Goal: Check status: Check status

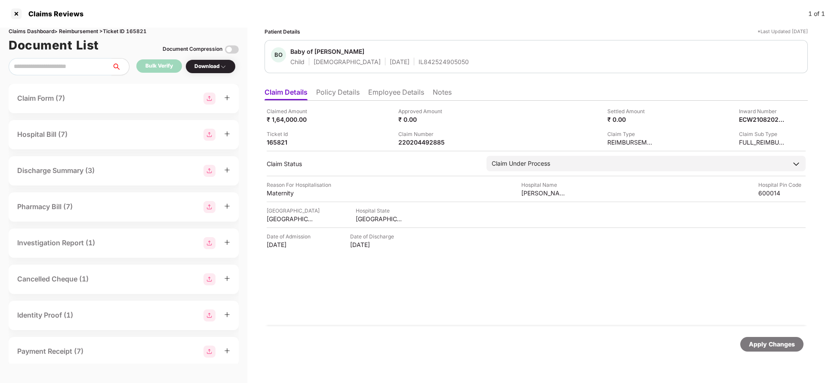
click at [342, 88] on li "Policy Details" at bounding box center [337, 94] width 43 height 12
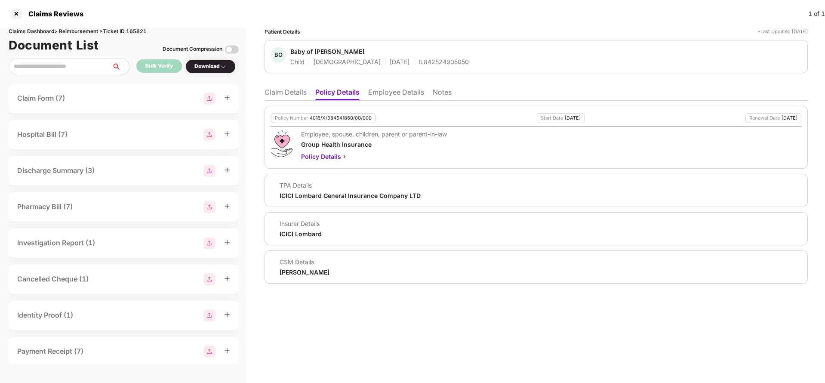
click at [352, 116] on div "4016/X/384541860/00/000" at bounding box center [341, 118] width 62 height 6
copy div "4016/X/384541860/00/000"
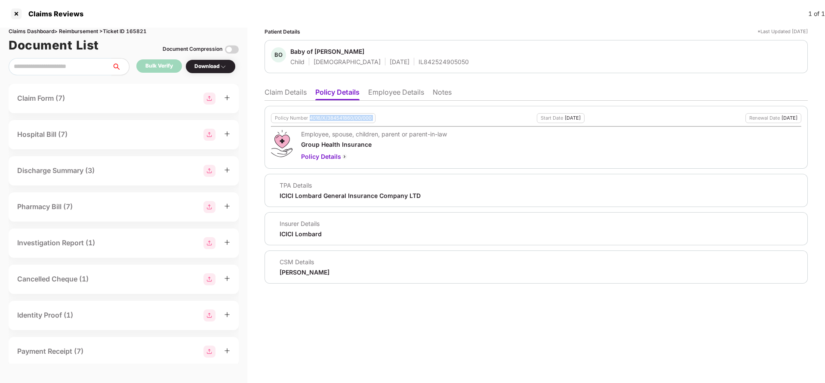
copy div "4016/X/384541860/00/000"
click at [290, 92] on li "Claim Details" at bounding box center [286, 94] width 42 height 12
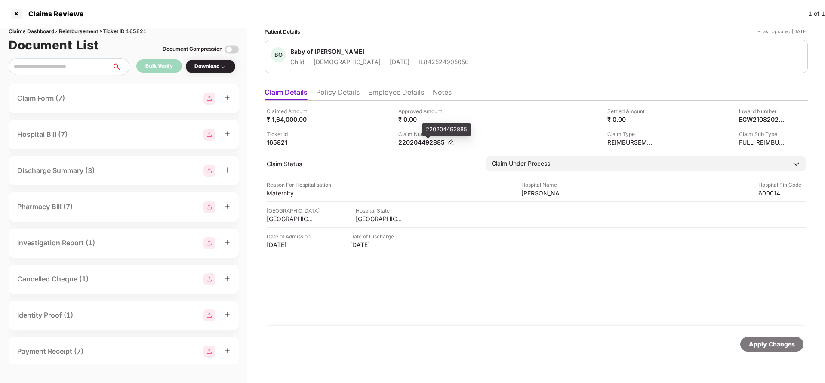
click at [413, 141] on div "220204492885" at bounding box center [421, 142] width 47 height 8
copy div "220204492885"
click at [420, 68] on div "BO Baby of Divyashree Child Female 24 July 2025 IL842524905050" at bounding box center [536, 56] width 543 height 33
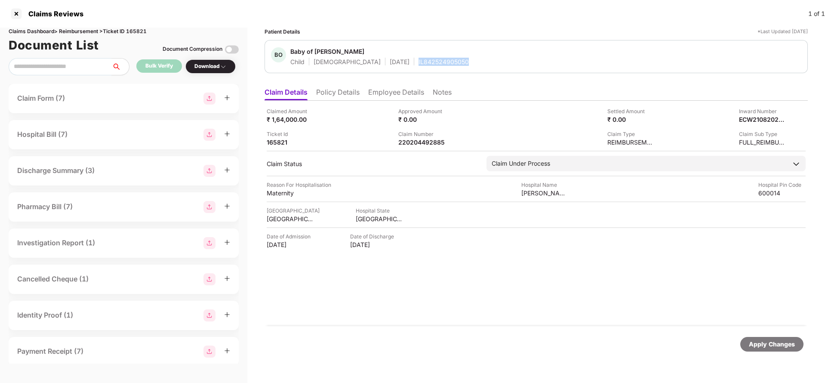
click at [420, 68] on div "BO Baby of Divyashree Child Female 24 July 2025 IL842524905050" at bounding box center [536, 56] width 543 height 33
copy div "IL842524905050"
click at [753, 339] on div "Apply Changes" at bounding box center [771, 344] width 63 height 15
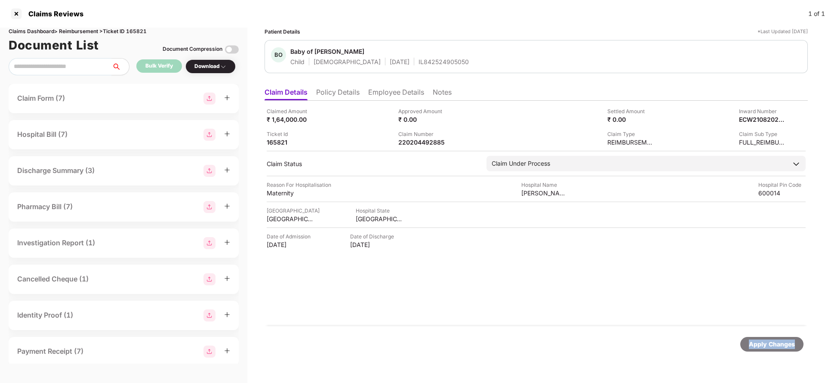
click at [753, 339] on div "Apply Changes" at bounding box center [771, 344] width 63 height 15
click at [143, 30] on div "Claims Dashboard > Reimbursement > Ticket ID 165821" at bounding box center [124, 32] width 230 height 8
copy div "165821"
click at [764, 342] on div "Apply Changes" at bounding box center [772, 343] width 46 height 9
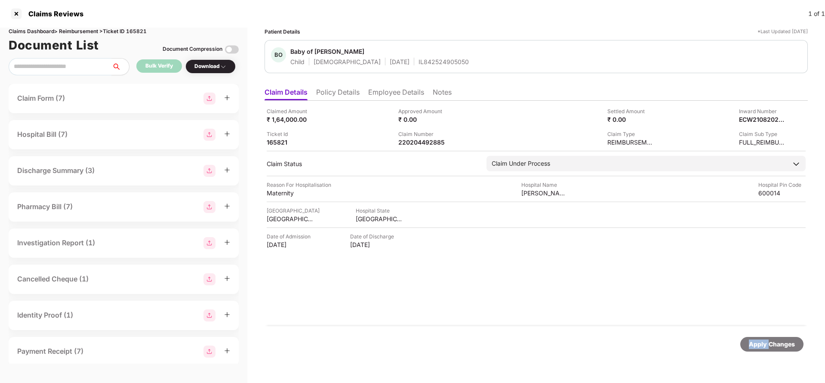
click at [764, 342] on div "Apply Changes" at bounding box center [772, 343] width 46 height 9
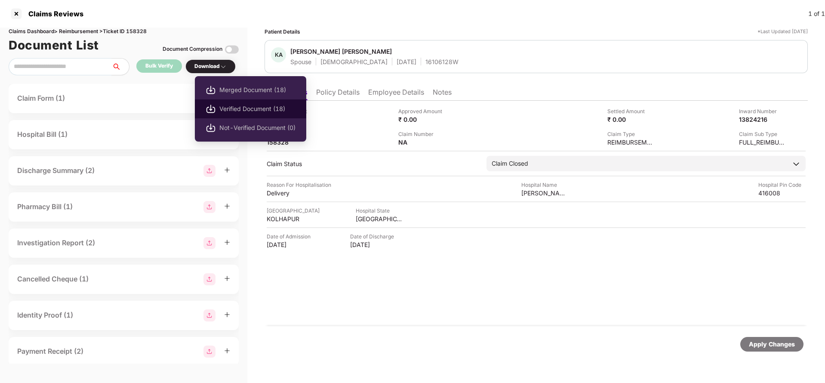
click at [237, 109] on span "Verified Document (18)" at bounding box center [257, 108] width 76 height 9
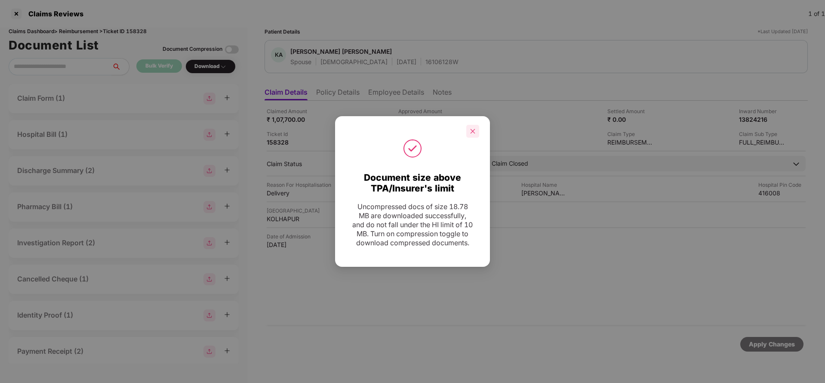
click at [474, 129] on icon "close" at bounding box center [473, 131] width 5 height 5
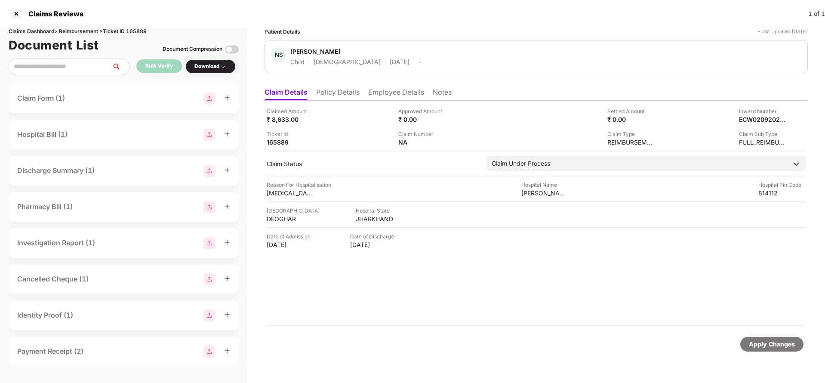
click at [348, 96] on li "Policy Details" at bounding box center [337, 94] width 43 height 12
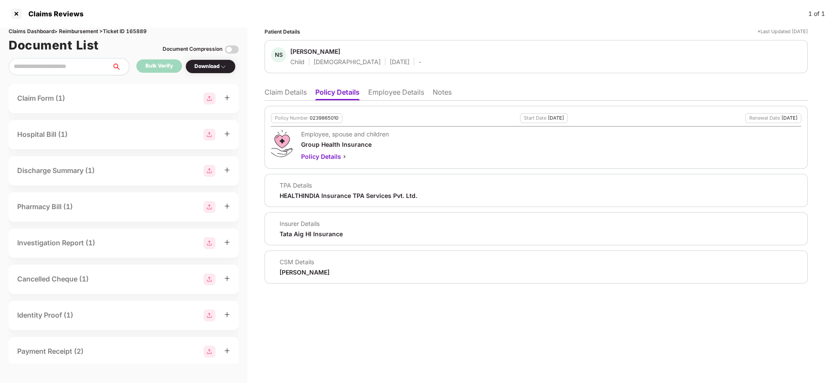
click at [280, 97] on li "Claim Details" at bounding box center [286, 94] width 42 height 12
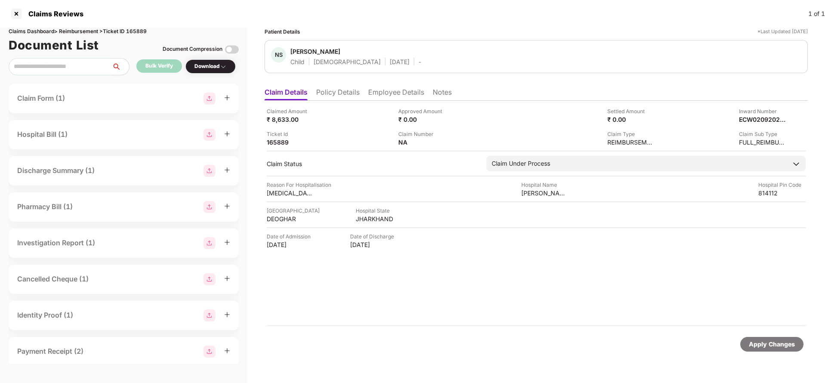
click at [334, 100] on li "Policy Details" at bounding box center [337, 94] width 43 height 12
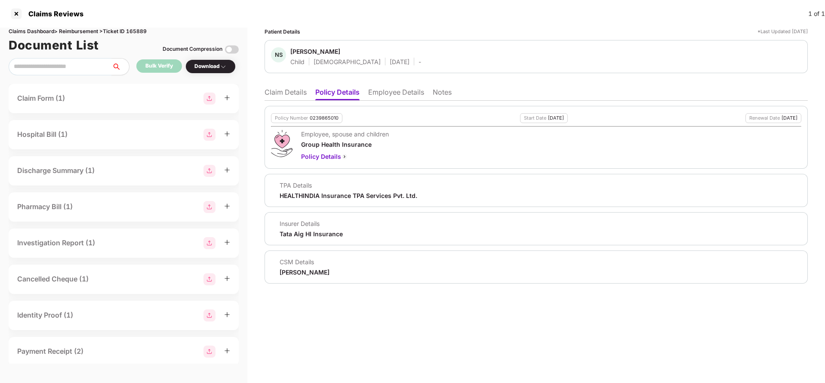
click at [288, 89] on li "Claim Details" at bounding box center [286, 94] width 42 height 12
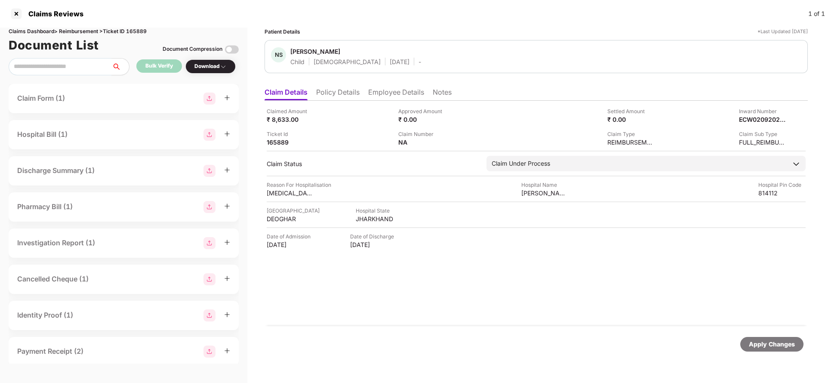
click at [340, 100] on li "Policy Details" at bounding box center [337, 94] width 43 height 12
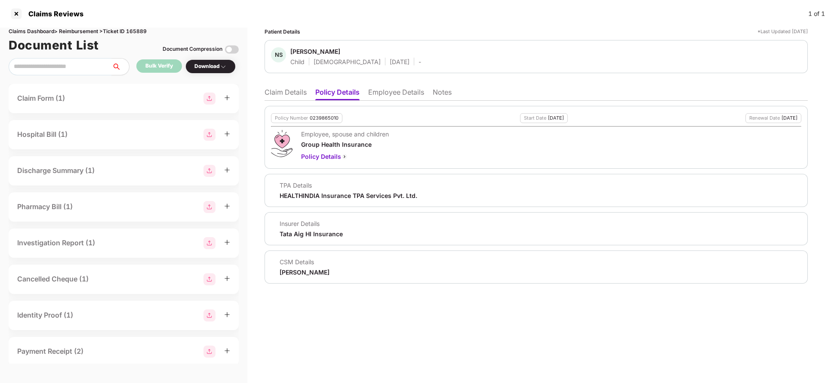
click at [279, 93] on li "Claim Details" at bounding box center [286, 94] width 42 height 12
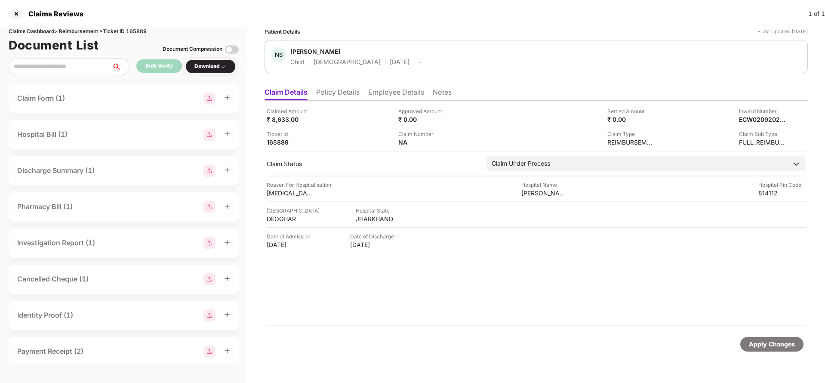
click at [754, 347] on div "Apply Changes" at bounding box center [772, 343] width 46 height 9
click at [143, 33] on div "Claims Dashboard > Reimbursement > Ticket ID 165889" at bounding box center [124, 32] width 230 height 8
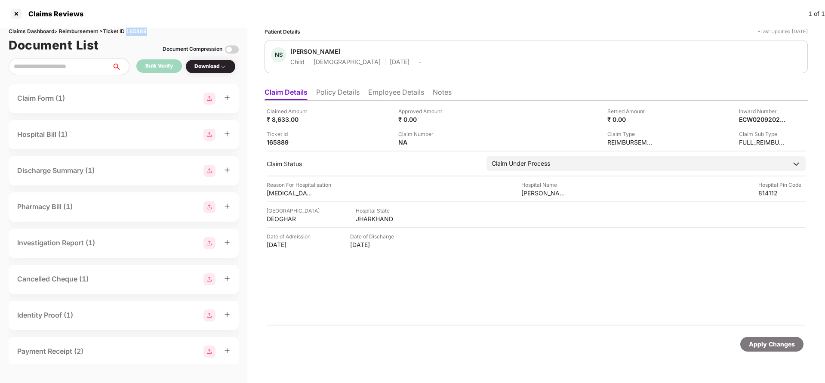
copy div "165889"
click at [758, 344] on div "Apply Changes" at bounding box center [772, 343] width 46 height 9
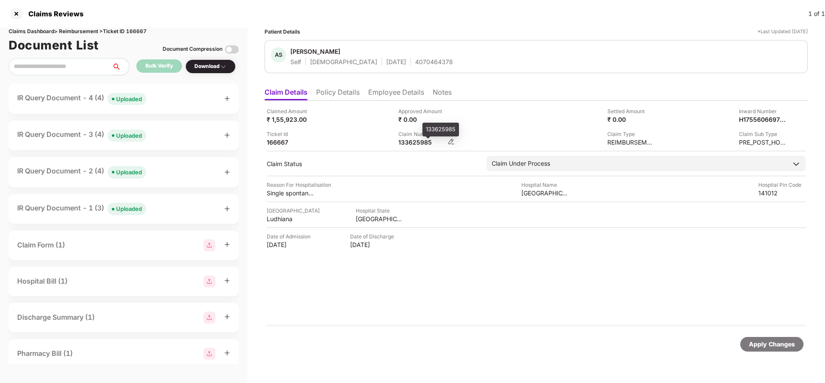
click at [414, 141] on div "133625985" at bounding box center [421, 142] width 47 height 8
copy div "133625985"
click at [129, 97] on div "Uploaded" at bounding box center [129, 99] width 26 height 9
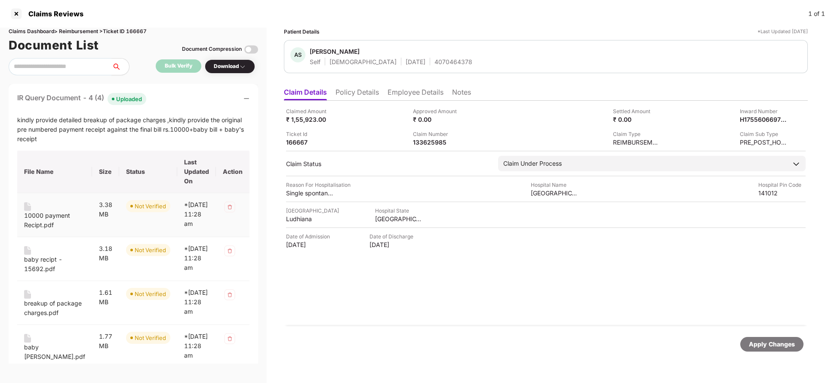
click at [33, 222] on div "10000 payment Recipt.pdf" at bounding box center [54, 220] width 61 height 19
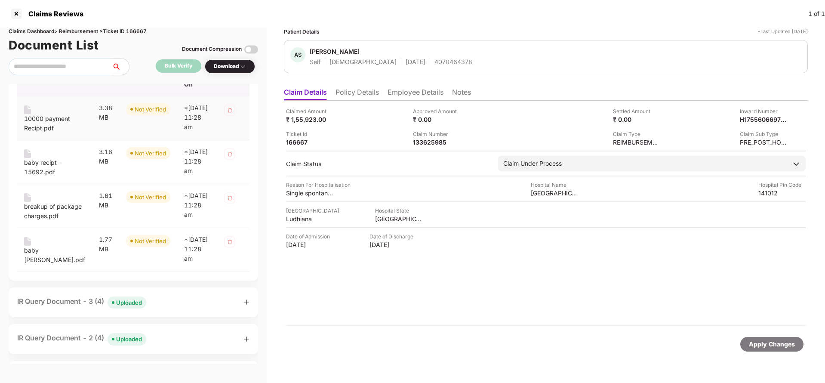
scroll to position [98, 0]
click at [47, 175] on div "baby recipt - 15692.pdf" at bounding box center [54, 166] width 61 height 19
click at [42, 220] on div "breakup of package charges.pdf" at bounding box center [54, 210] width 61 height 19
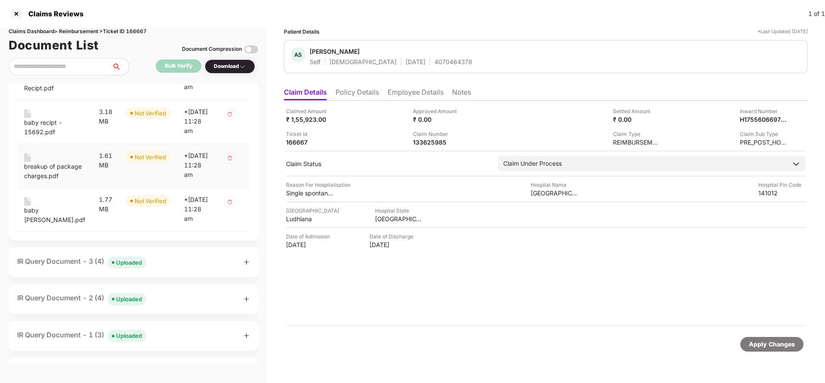
scroll to position [138, 0]
click at [34, 224] on div "baby bill.pdf" at bounding box center [54, 214] width 61 height 19
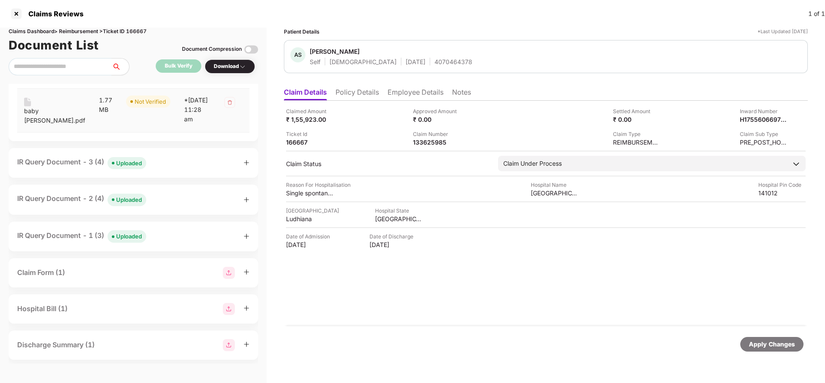
scroll to position [237, 0]
click at [121, 166] on div "Uploaded" at bounding box center [129, 162] width 26 height 9
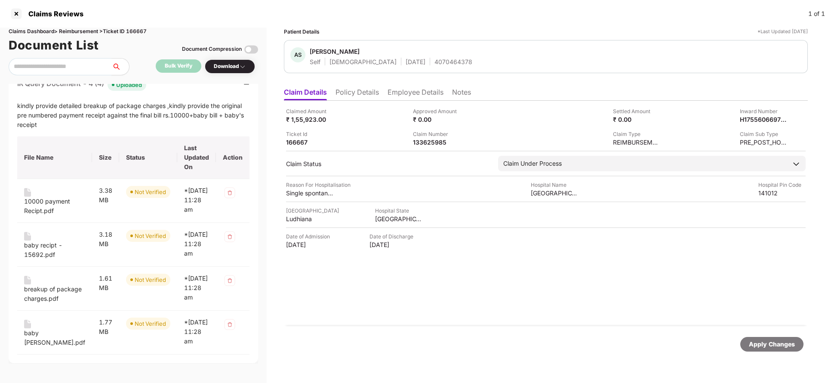
scroll to position [0, 0]
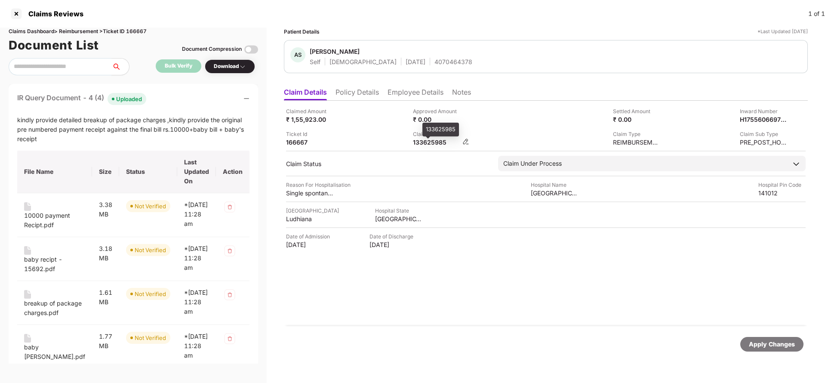
click at [426, 144] on div "133625985" at bounding box center [436, 142] width 47 height 8
copy div "133625985"
click at [434, 59] on div "4070464378" at bounding box center [453, 62] width 38 height 8
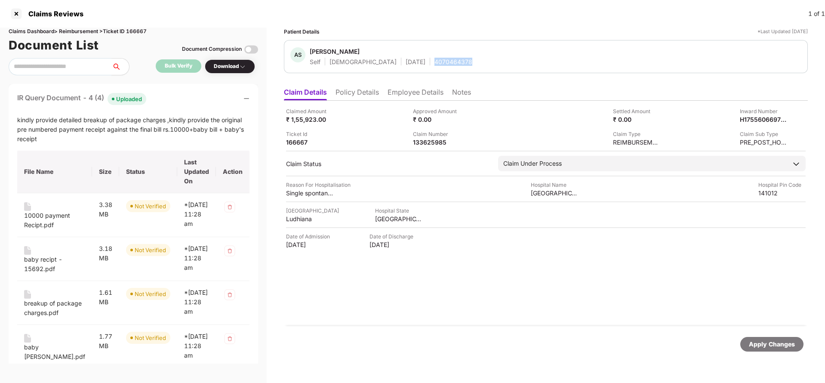
copy div "4070464378"
click at [413, 143] on div "133625985" at bounding box center [436, 142] width 47 height 8
copy div "133625985"
click at [434, 60] on div "4070464378" at bounding box center [453, 62] width 38 height 8
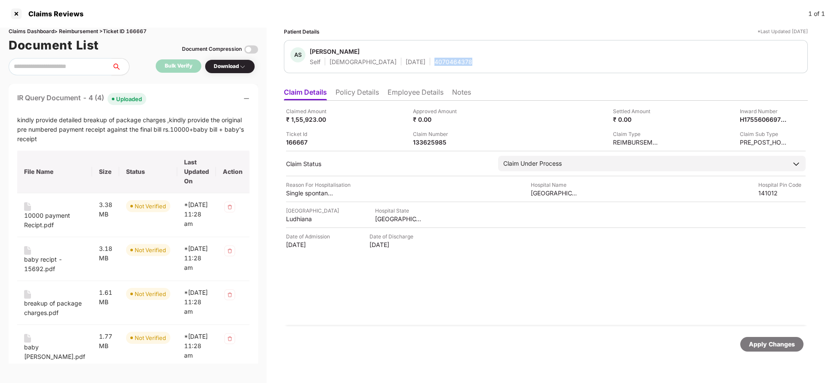
click at [434, 60] on div "4070464378" at bounding box center [453, 62] width 38 height 8
copy div "4070464378"
click at [760, 344] on div "Apply Changes" at bounding box center [772, 343] width 46 height 9
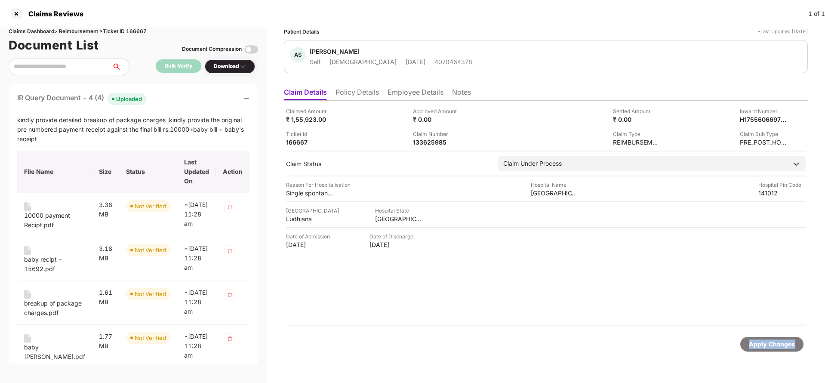
click at [760, 344] on div "Apply Changes" at bounding box center [772, 343] width 46 height 9
click at [143, 28] on div "Claims Dashboard > Reimbursement > Ticket ID 166667" at bounding box center [134, 32] width 250 height 8
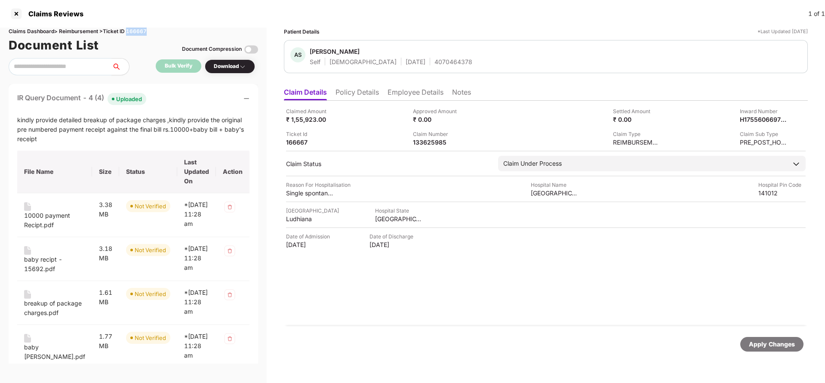
click at [143, 28] on div "Claims Dashboard > Reimbursement > Ticket ID 166667" at bounding box center [134, 32] width 250 height 8
copy div "166667"
click at [764, 343] on div "Apply Changes" at bounding box center [772, 343] width 46 height 9
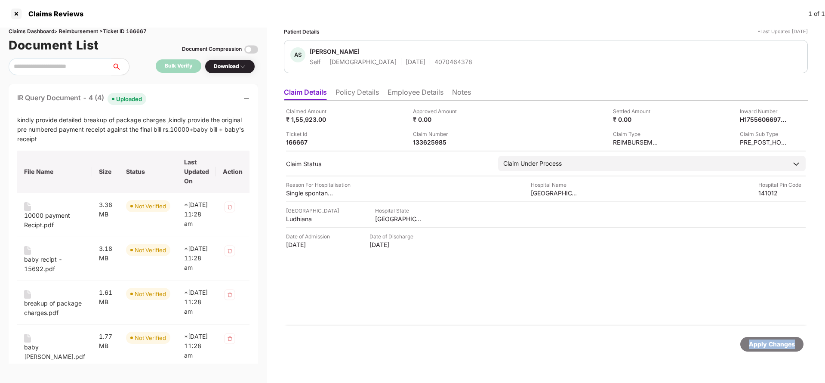
click at [764, 343] on div "Apply Changes" at bounding box center [772, 343] width 46 height 9
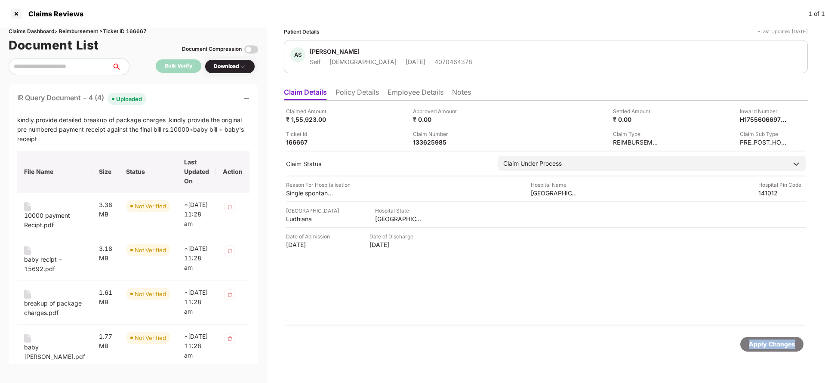
click at [764, 343] on div "Apply Changes" at bounding box center [772, 343] width 46 height 9
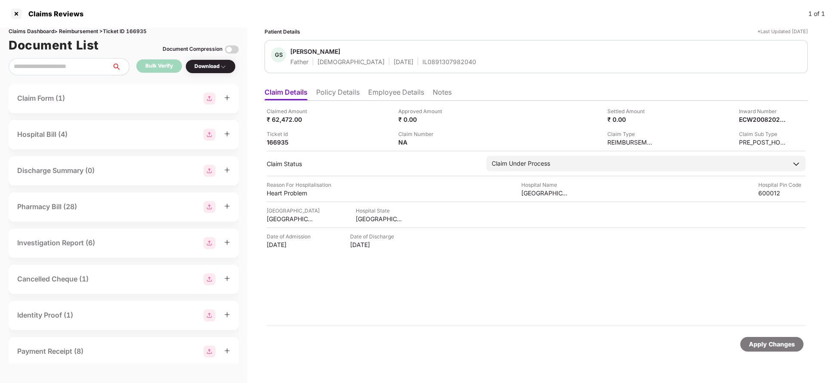
click at [767, 343] on div "Apply Changes" at bounding box center [772, 343] width 46 height 9
click at [142, 30] on div "Claims Dashboard > Reimbursement > Ticket ID 166935" at bounding box center [124, 32] width 230 height 8
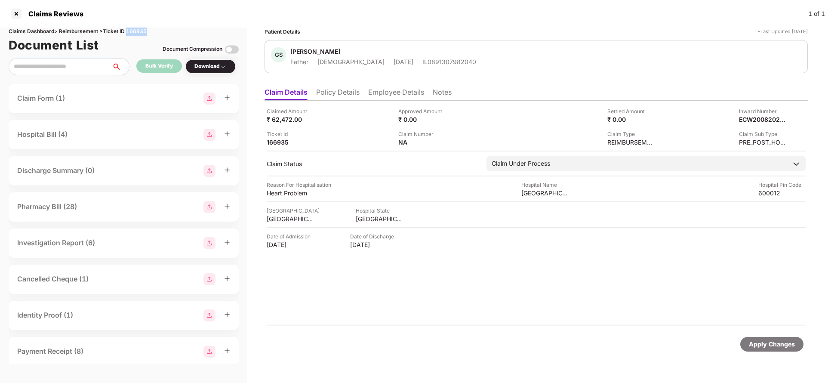
copy div "166935"
click at [764, 341] on div "Apply Changes" at bounding box center [772, 343] width 46 height 9
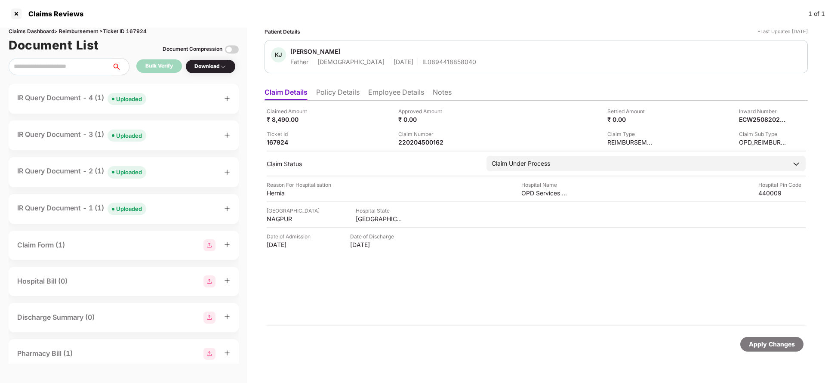
click at [333, 91] on li "Policy Details" at bounding box center [337, 94] width 43 height 12
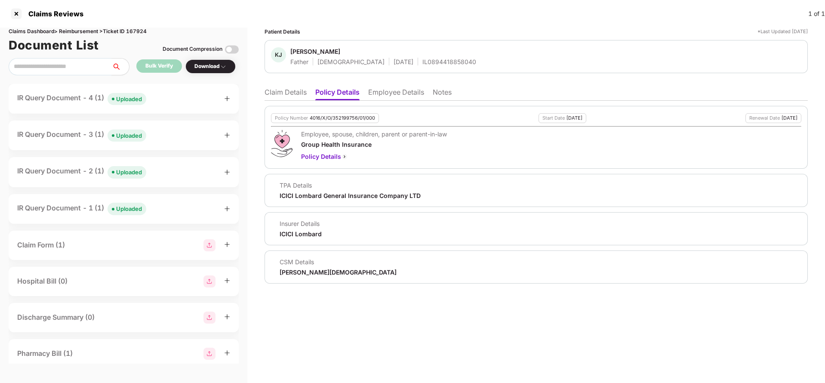
click at [343, 122] on div "Policy Number 4016/X/O/352199756/01/000" at bounding box center [325, 118] width 108 height 10
copy div "4016/X/O/352199756/01/000"
click at [397, 87] on ul "Claim Details Policy Details Employee Details Notes" at bounding box center [536, 91] width 543 height 17
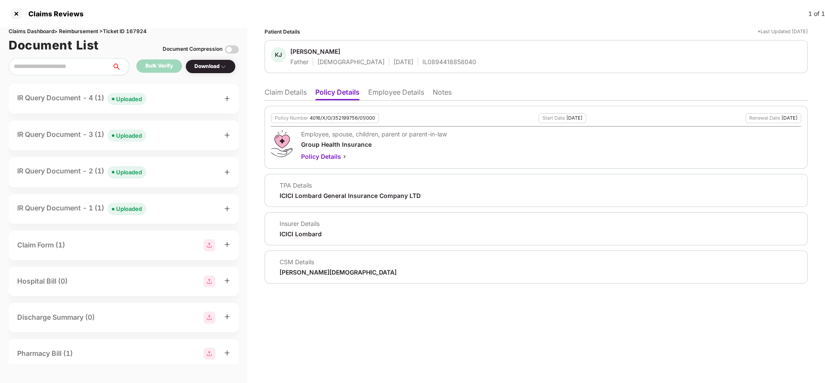
click at [386, 96] on li "Employee Details" at bounding box center [396, 94] width 56 height 12
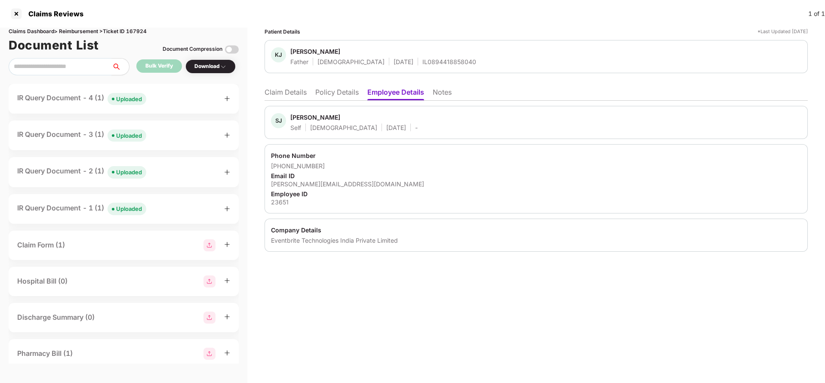
click at [335, 91] on li "Policy Details" at bounding box center [336, 94] width 43 height 12
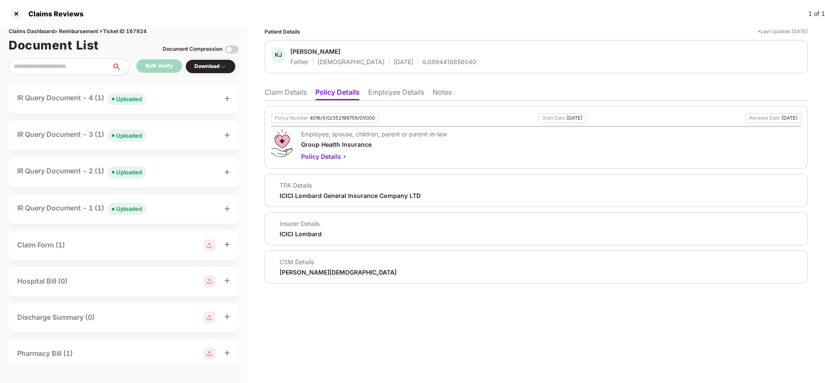
click at [324, 117] on div "4016/X/O/352199756/01/000" at bounding box center [342, 118] width 65 height 6
copy div "4016/X/O/352199756/01/000"
click at [281, 95] on li "Claim Details" at bounding box center [286, 94] width 42 height 12
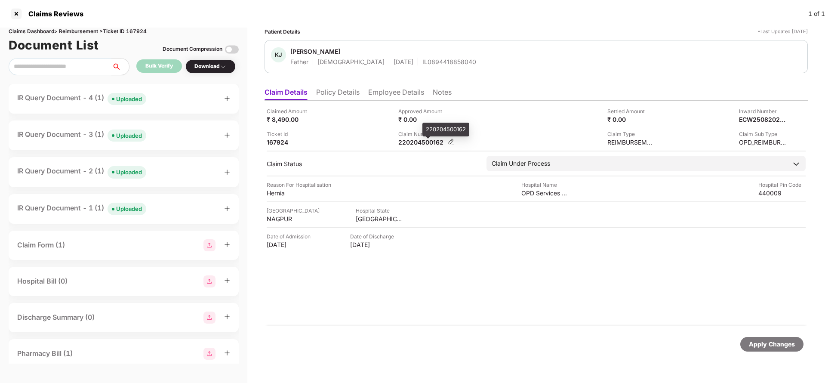
click at [431, 142] on div "220204500162" at bounding box center [421, 142] width 47 height 8
copy div "220204500162"
click at [352, 86] on ul "Claim Details Policy Details Employee Details Notes" at bounding box center [536, 91] width 543 height 17
click at [348, 94] on li "Policy Details" at bounding box center [337, 94] width 43 height 12
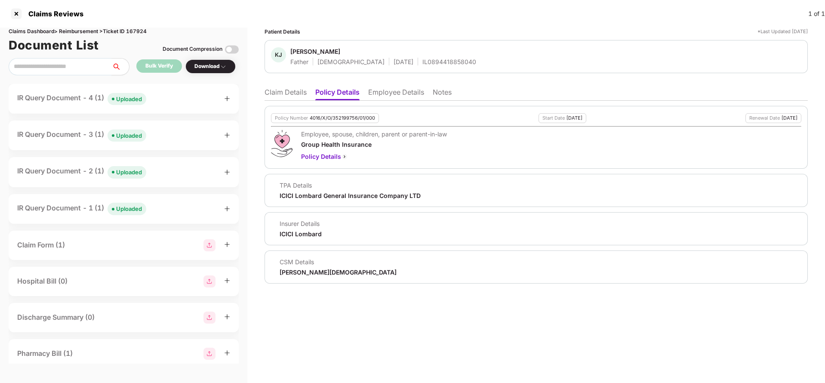
click at [340, 121] on div "Policy Number 4016/X/O/352199756/01/000" at bounding box center [325, 118] width 108 height 10
copy div "4016/X/O/352199756/01/000"
click at [287, 94] on li "Claim Details" at bounding box center [286, 94] width 42 height 12
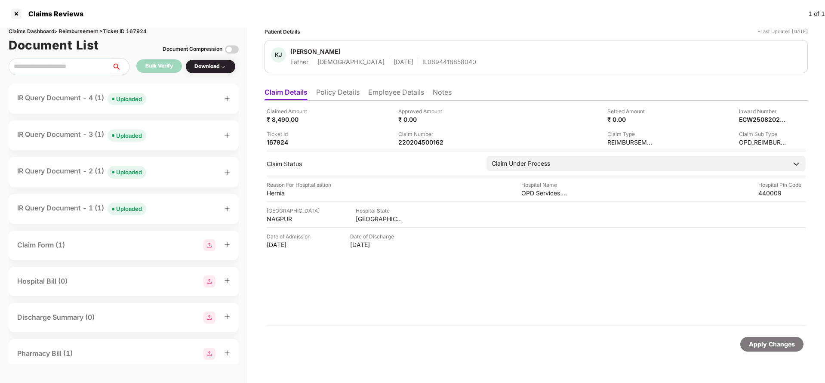
click at [418, 147] on div "Claimed Amount ₹ 8,490.00 Approved Amount ₹ 0.00 Settled Amount ₹ 0.00 Inward N…" at bounding box center [536, 213] width 543 height 225
click at [416, 140] on div "220204500162" at bounding box center [421, 142] width 47 height 8
copy div "220204500162"
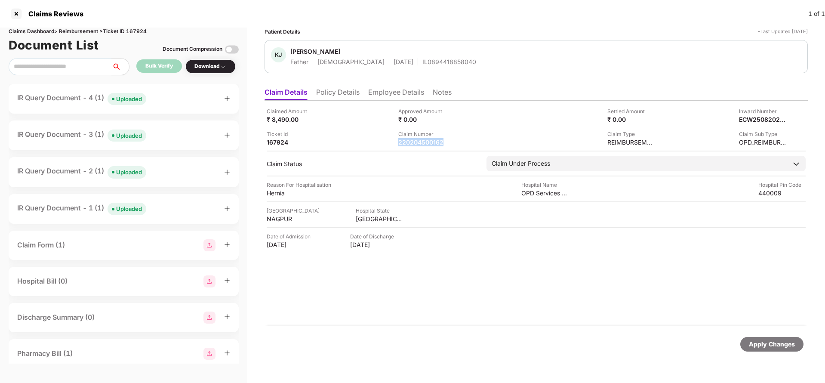
copy div "220204500162"
click at [411, 56] on span "Khemchand Jain" at bounding box center [383, 52] width 186 height 10
click at [422, 60] on div "IL0894418858040" at bounding box center [449, 62] width 54 height 8
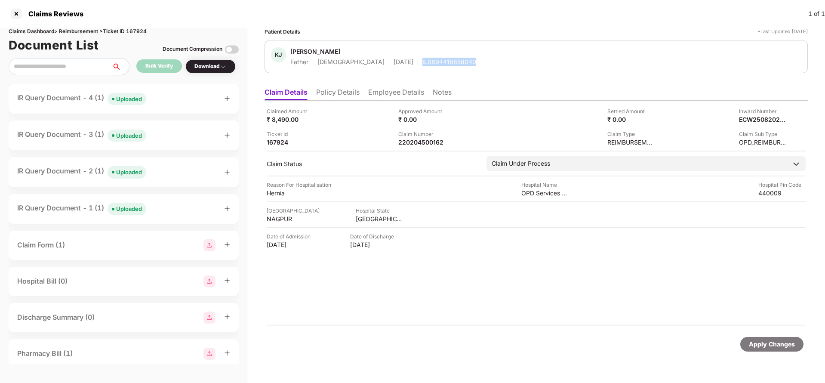
copy div "IL0894418858040"
click at [750, 346] on div "Apply Changes" at bounding box center [772, 343] width 46 height 9
click at [143, 30] on div "Claims Dashboard > Reimbursement > Ticket ID 167924" at bounding box center [124, 32] width 230 height 8
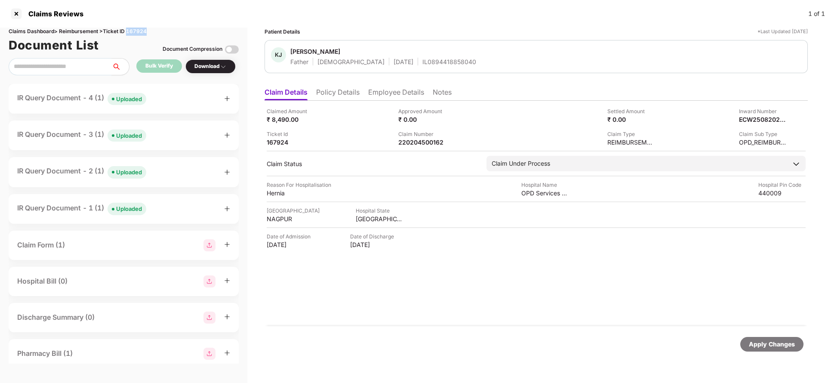
click at [143, 30] on div "Claims Dashboard > Reimbursement > Ticket ID 167924" at bounding box center [124, 32] width 230 height 8
copy div "167924"
click at [771, 347] on div "Apply Changes" at bounding box center [772, 343] width 46 height 9
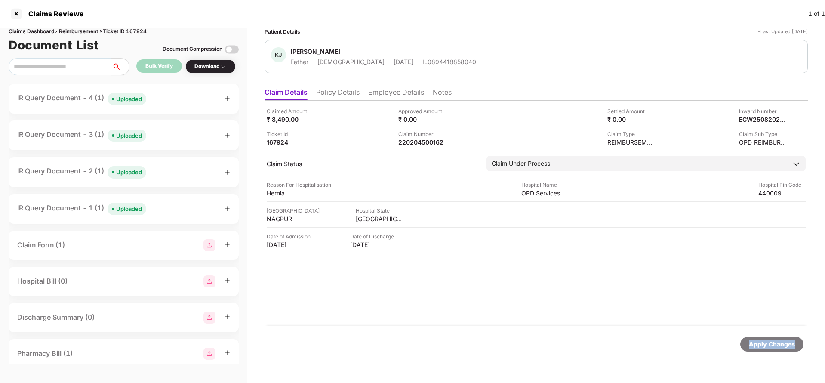
click at [771, 347] on div "Apply Changes" at bounding box center [772, 343] width 46 height 9
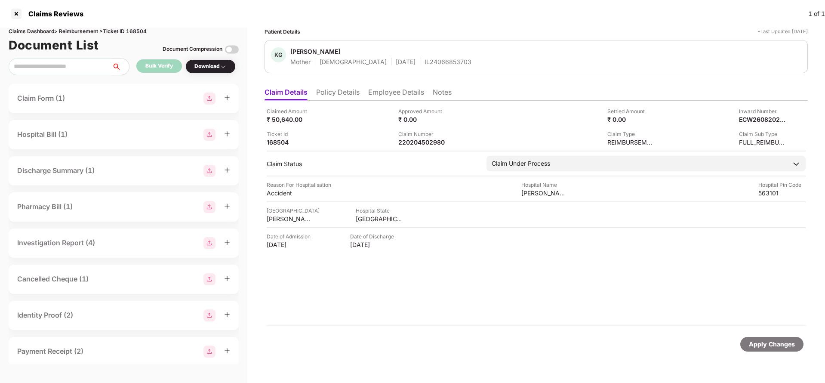
click at [348, 94] on li "Policy Details" at bounding box center [337, 94] width 43 height 12
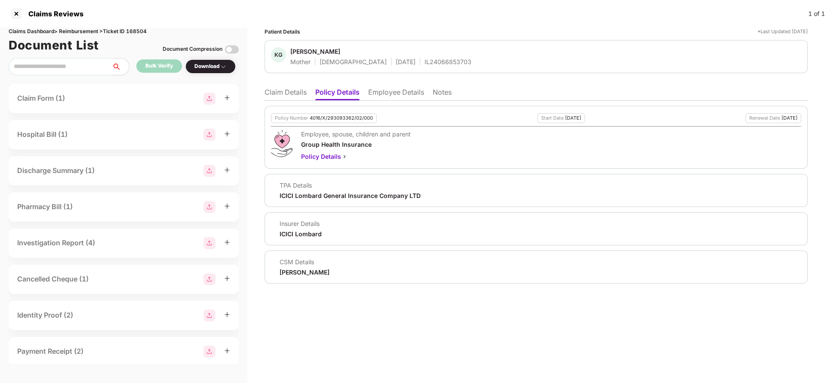
click at [350, 117] on div "4016/X/293093362/02/000" at bounding box center [341, 118] width 63 height 6
copy div "4016/X/293093362/02/000"
click at [295, 89] on li "Claim Details" at bounding box center [286, 94] width 42 height 12
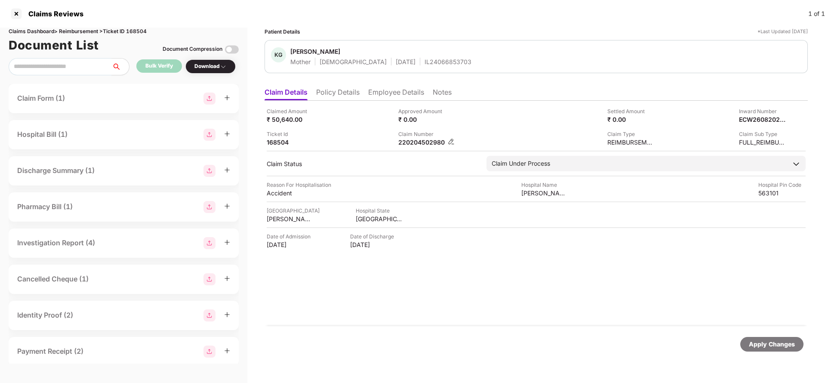
click at [423, 137] on div "Claim Number" at bounding box center [426, 134] width 56 height 8
click at [420, 147] on div "Claimed Amount ₹ 50,640.00 Approved Amount ₹ 0.00 Settled Amount ₹ 0.00 Inward …" at bounding box center [536, 213] width 543 height 225
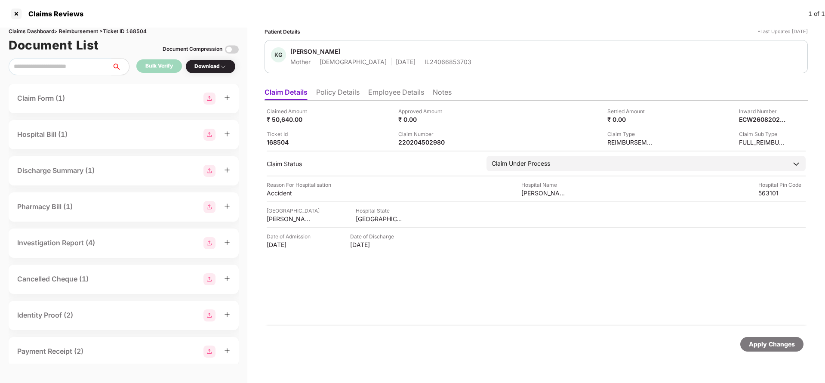
click at [420, 147] on div "Claimed Amount ₹ 50,640.00 Approved Amount ₹ 0.00 Settled Amount ₹ 0.00 Inward …" at bounding box center [536, 213] width 543 height 225
click at [419, 145] on div "220204502980" at bounding box center [421, 142] width 47 height 8
copy div "220204502980"
click at [415, 57] on span "[PERSON_NAME]" at bounding box center [380, 52] width 181 height 10
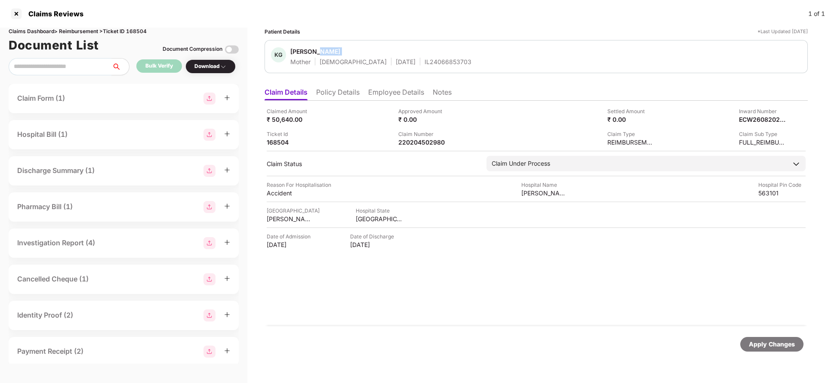
click at [415, 57] on span "[PERSON_NAME]" at bounding box center [380, 52] width 181 height 10
click at [425, 61] on div "IL24066853703" at bounding box center [448, 62] width 47 height 8
copy div "IL24066853703"
click at [787, 350] on div "Apply Changes" at bounding box center [771, 344] width 63 height 15
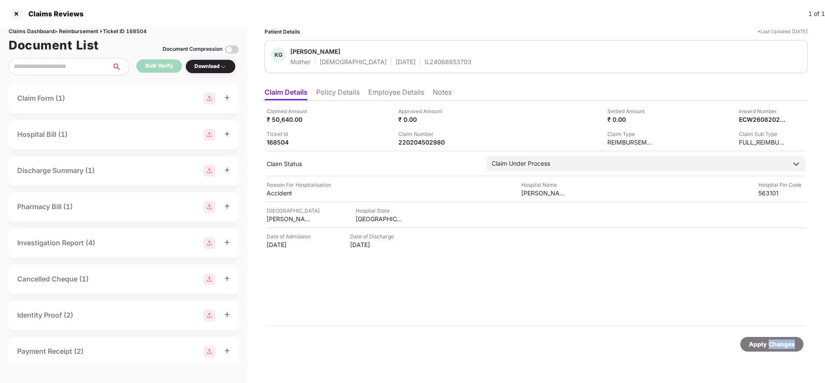
click at [787, 350] on div "Apply Changes" at bounding box center [771, 344] width 63 height 15
click at [431, 138] on div "220204502980" at bounding box center [421, 142] width 47 height 8
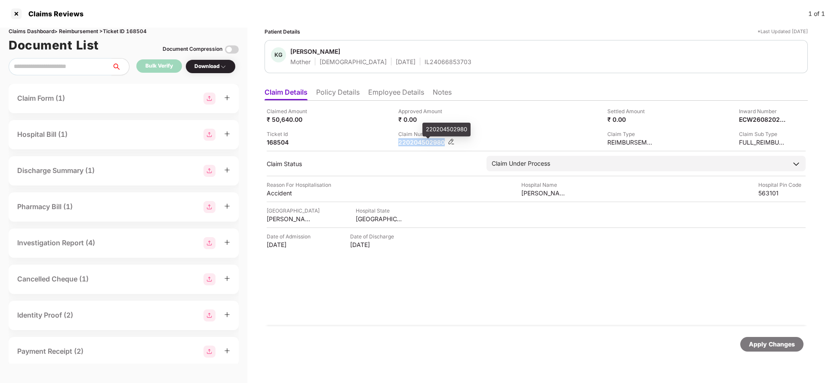
copy div "220204502980"
click at [138, 28] on div "Claims Dashboard > Reimbursement > Ticket ID 168504" at bounding box center [124, 32] width 230 height 8
copy div "168504"
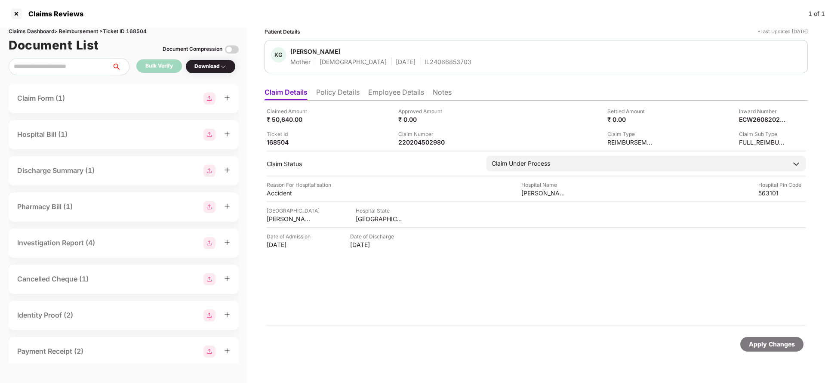
click at [766, 351] on div "Apply Changes" at bounding box center [536, 344] width 543 height 36
click at [345, 93] on li "Policy Details" at bounding box center [337, 94] width 43 height 12
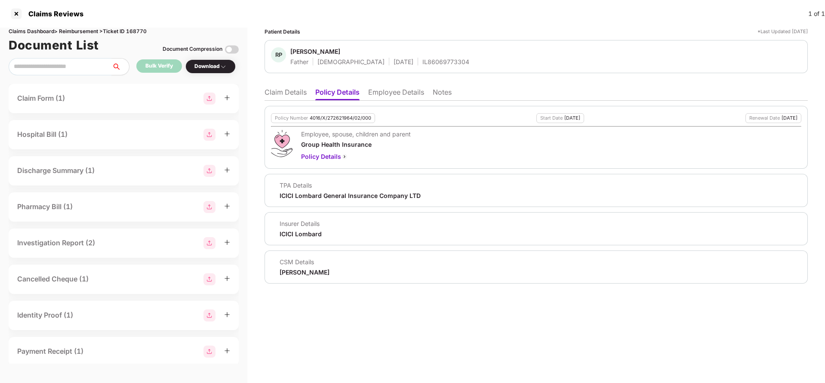
click at [327, 126] on hr at bounding box center [536, 126] width 530 height 1
click at [343, 123] on div "Policy Number 4016/X/272621964/02/000 Start Date [DATE] Renewal Date [DATE] Emp…" at bounding box center [536, 137] width 543 height 63
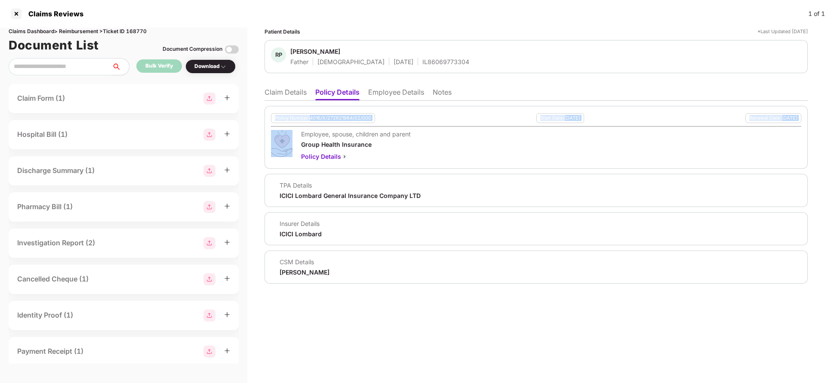
click at [343, 123] on div "Policy Number 4016/X/272621964/02/000 Start Date [DATE] Renewal Date [DATE] Emp…" at bounding box center [536, 137] width 543 height 63
click at [343, 119] on div "4016/X/272621964/02/000" at bounding box center [341, 118] width 62 height 6
click at [339, 109] on div "Policy Number 4016/X/272621964/02/000 Start Date [DATE] Renewal Date [DATE] Emp…" at bounding box center [536, 137] width 543 height 63
click at [342, 115] on div "4016/X/272621964/02/000" at bounding box center [341, 118] width 62 height 6
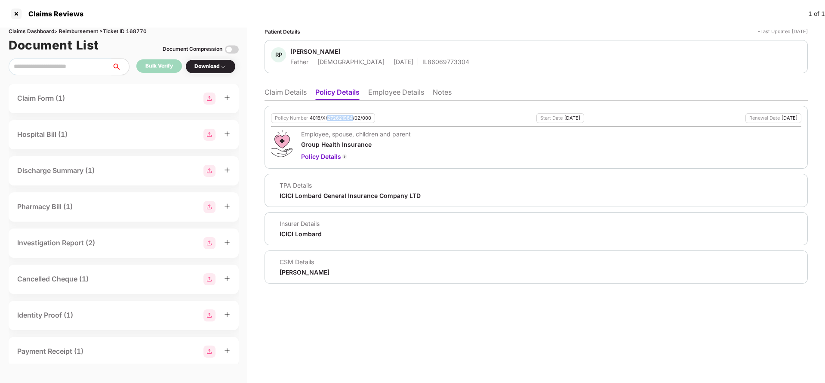
click at [342, 115] on div "4016/X/272621964/02/000" at bounding box center [341, 118] width 62 height 6
click at [279, 97] on li "Claim Details" at bounding box center [286, 94] width 42 height 12
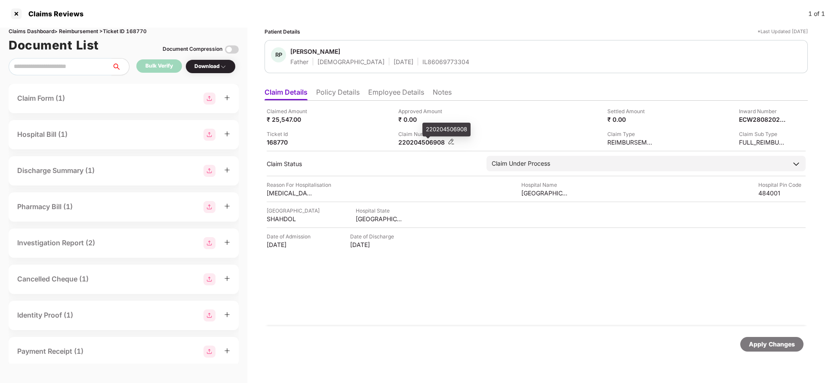
click at [415, 140] on div "220204506908" at bounding box center [421, 142] width 47 height 8
copy div "220204506908"
click at [422, 64] on div "IL86069773304" at bounding box center [445, 62] width 47 height 8
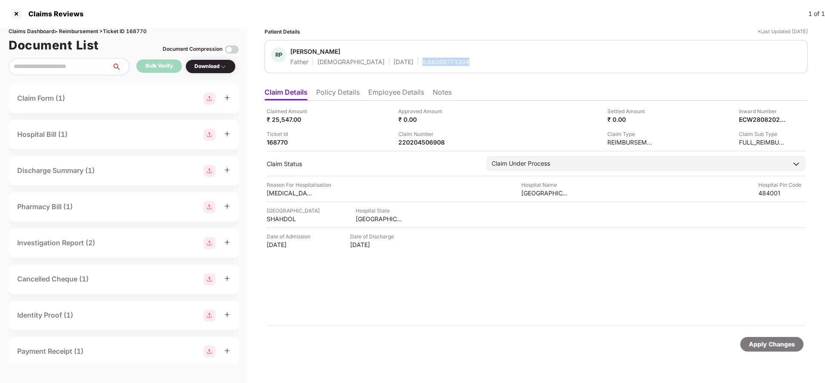
click at [422, 64] on div "IL86069773304" at bounding box center [445, 62] width 47 height 8
copy div "IL86069773304"
click at [758, 338] on div "Apply Changes" at bounding box center [771, 344] width 63 height 15
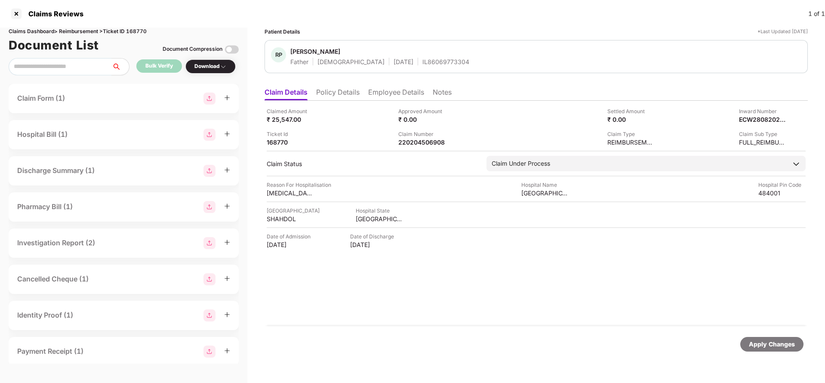
click at [139, 29] on div "Claims Dashboard > Reimbursement > Ticket ID 168770" at bounding box center [124, 32] width 230 height 8
copy div "168770"
click at [774, 343] on div "Apply Changes" at bounding box center [772, 343] width 46 height 9
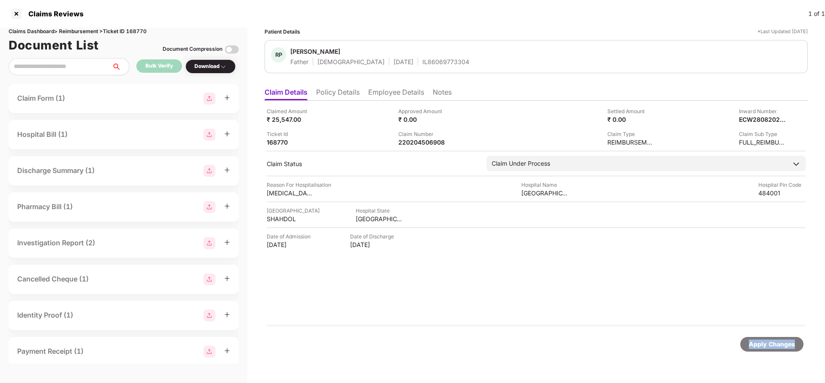
click at [774, 343] on div "Apply Changes" at bounding box center [772, 343] width 46 height 9
